Goal: Task Accomplishment & Management: Manage account settings

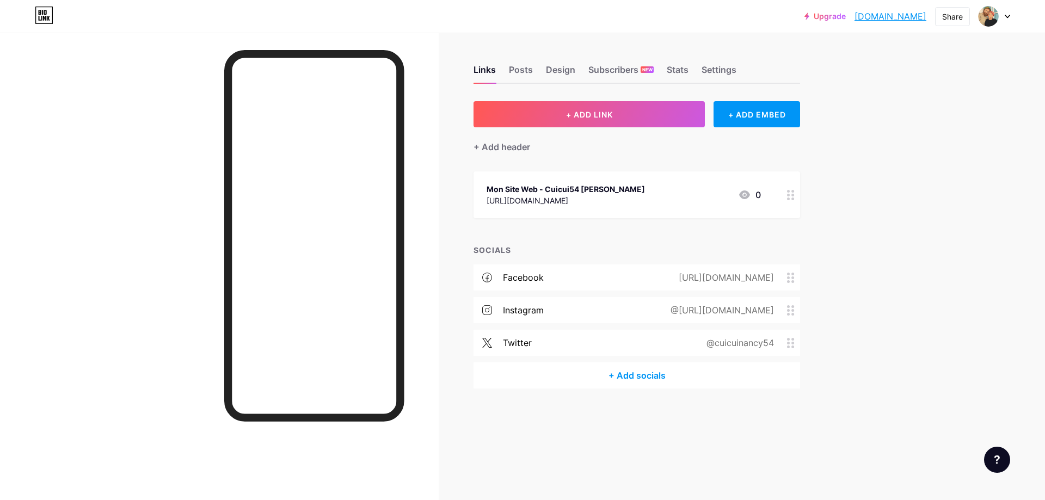
click at [880, 20] on link "[DOMAIN_NAME]" at bounding box center [890, 16] width 72 height 13
click at [517, 70] on div "Posts" at bounding box center [521, 73] width 24 height 20
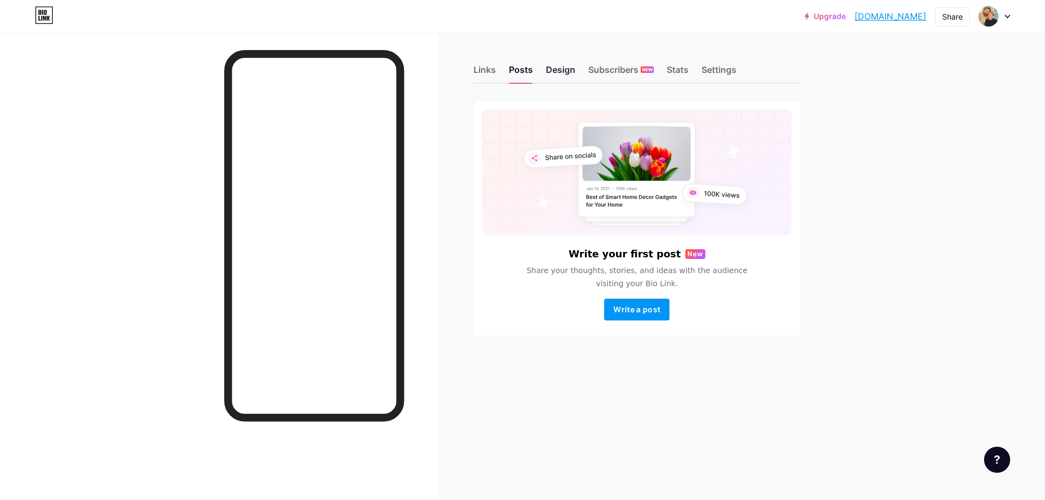
click at [571, 72] on div "Design" at bounding box center [560, 73] width 29 height 20
click at [736, 72] on div "Settings" at bounding box center [718, 73] width 35 height 20
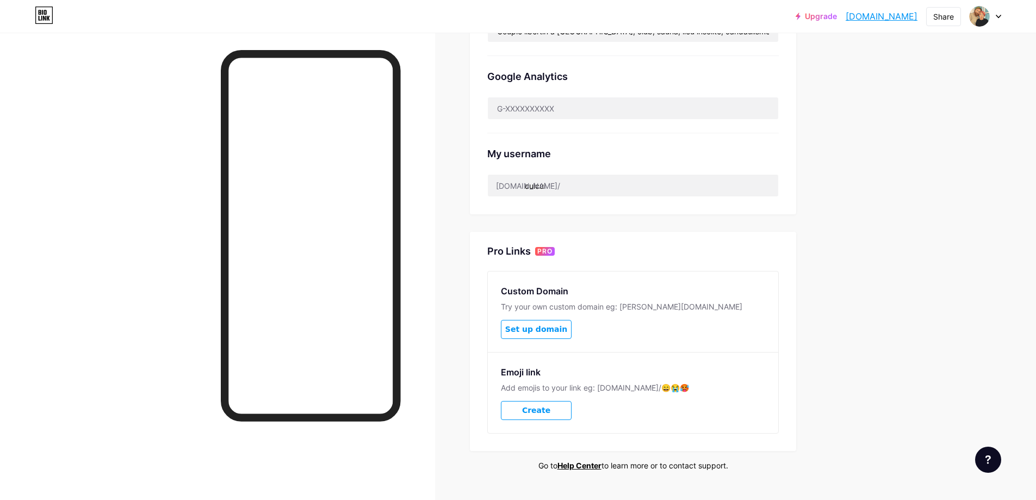
scroll to position [109, 0]
